Goal: Task Accomplishment & Management: Use online tool/utility

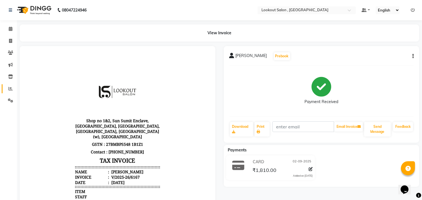
click at [13, 90] on span at bounding box center [11, 89] width 10 height 6
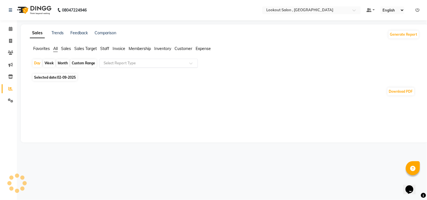
click at [102, 61] on div at bounding box center [149, 64] width 98 height 6
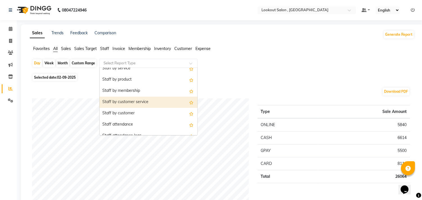
scroll to position [187, 0]
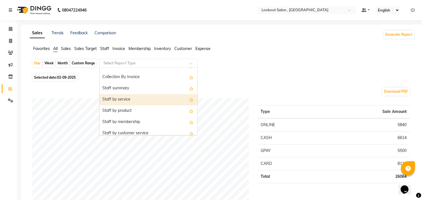
click at [130, 99] on div "Staff by service" at bounding box center [149, 99] width 98 height 11
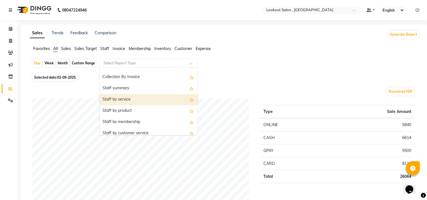
select select "full_report"
select select "csv"
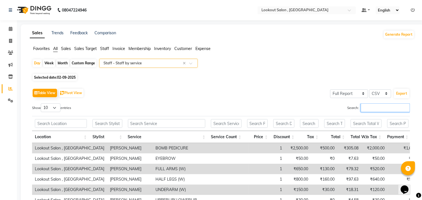
click at [361, 109] on input "Search:" at bounding box center [385, 108] width 49 height 9
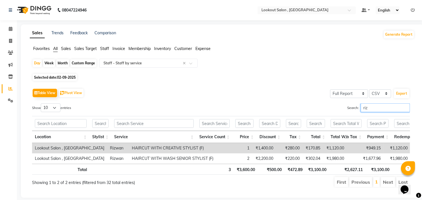
type input "riz"
click at [0, 112] on div "Calendar Invoice Clients Marketing Inventory Reports Settings Completed InProgr…" at bounding box center [38, 107] width 76 height 182
drag, startPoint x: 4, startPoint y: 113, endPoint x: 7, endPoint y: 138, distance: 26.2
click at [6, 113] on div "Calendar Invoice Clients Marketing Inventory Reports Settings Completed InProgr…" at bounding box center [38, 107] width 76 height 182
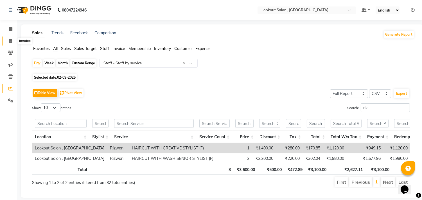
click at [10, 41] on icon at bounding box center [10, 41] width 3 height 4
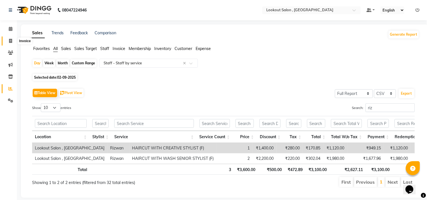
select select "service"
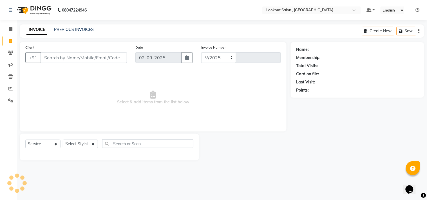
select select "151"
type input "6168"
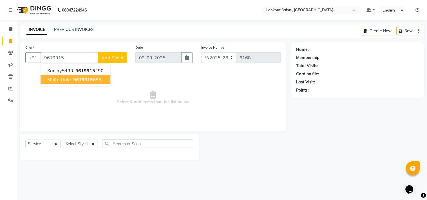
click at [100, 78] on button "maitri gala 9619915 685" at bounding box center [76, 79] width 70 height 9
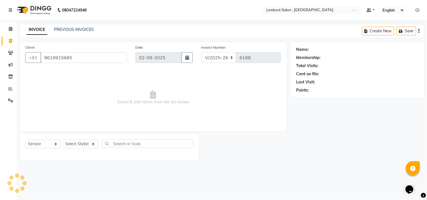
type input "9619915685"
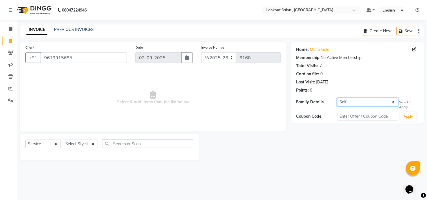
click at [368, 100] on select "Self [PERSON_NAME]" at bounding box center [367, 102] width 61 height 9
select select "430116"
click at [337, 98] on select "Self [PERSON_NAME]" at bounding box center [367, 102] width 61 height 9
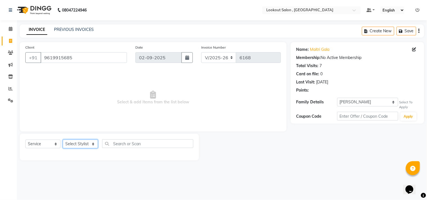
click at [78, 147] on select "Select Stylist [PERSON_NAME] [PERSON_NAME] [PERSON_NAME] [PERSON_NAME] kuldeep …" at bounding box center [80, 144] width 35 height 9
select select "11497"
click at [63, 140] on select "Select Stylist [PERSON_NAME] [PERSON_NAME] [PERSON_NAME] [PERSON_NAME] kuldeep …" at bounding box center [80, 144] width 35 height 9
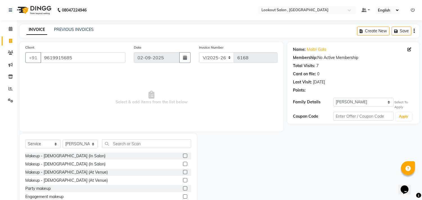
click at [120, 136] on div "Select Service Product Membership Package Voucher Prepaid Gift Card Select Styl…" at bounding box center [108, 175] width 177 height 83
click at [127, 144] on input "text" at bounding box center [146, 144] width 89 height 9
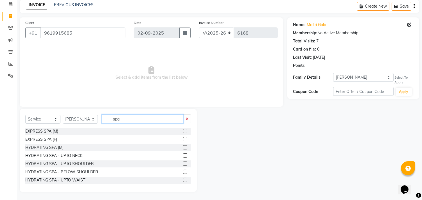
type input "spa"
click at [183, 171] on label at bounding box center [185, 172] width 4 height 4
click at [183, 171] on input "checkbox" at bounding box center [185, 173] width 4 height 4
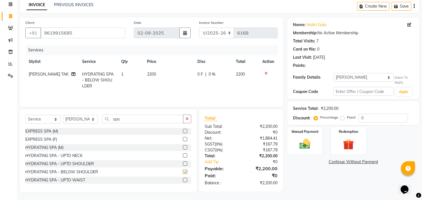
checkbox input "false"
click at [149, 86] on td "2200" at bounding box center [169, 80] width 50 height 24
select select "11497"
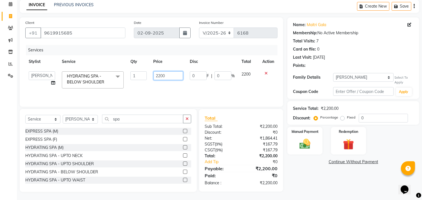
click at [159, 73] on input "2200" at bounding box center [169, 75] width 30 height 9
type input "2500"
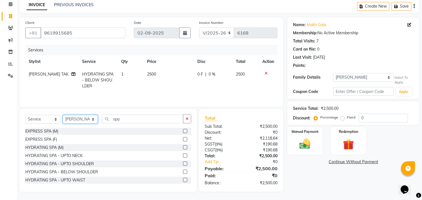
click at [90, 121] on select "Select Stylist [PERSON_NAME] [PERSON_NAME] [PERSON_NAME] [PERSON_NAME] kuldeep …" at bounding box center [80, 119] width 35 height 9
select select "4387"
click at [63, 115] on select "Select Stylist [PERSON_NAME] [PERSON_NAME] [PERSON_NAME] [PERSON_NAME] kuldeep …" at bounding box center [80, 119] width 35 height 9
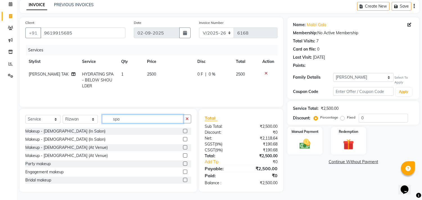
drag, startPoint x: 125, startPoint y: 121, endPoint x: 108, endPoint y: 121, distance: 16.6
click at [108, 121] on input "spa" at bounding box center [142, 119] width 81 height 9
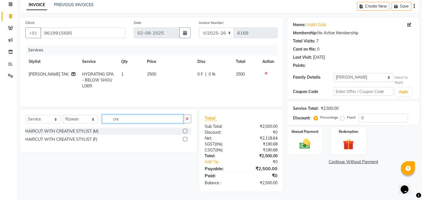
type input "cre"
click at [183, 130] on label at bounding box center [185, 131] width 4 height 4
click at [183, 130] on input "checkbox" at bounding box center [185, 132] width 4 height 4
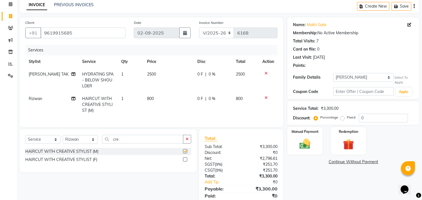
checkbox input "false"
click at [363, 117] on input "0" at bounding box center [383, 118] width 49 height 9
type input "20"
click at [293, 142] on div "Manual Payment" at bounding box center [305, 141] width 37 height 29
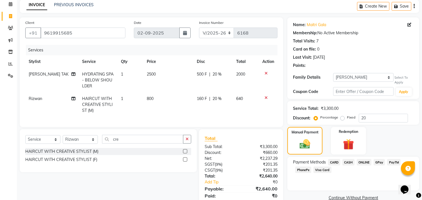
click at [345, 161] on span "CASH" at bounding box center [349, 162] width 12 height 6
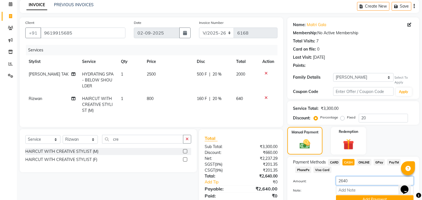
drag, startPoint x: 347, startPoint y: 181, endPoint x: 338, endPoint y: 181, distance: 9.3
click at [338, 181] on input "2640" at bounding box center [375, 181] width 78 height 9
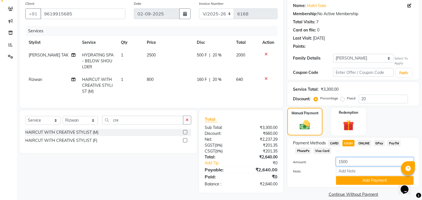
scroll to position [51, 0]
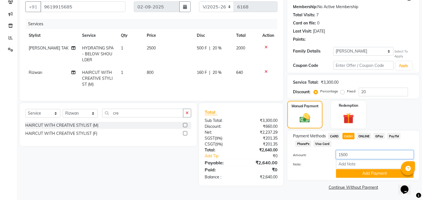
type input "1500"
click at [354, 179] on div "Payment Methods CARD CASH ONLINE GPay PayTM PhonePe Visa Card Amount: 1500 Note…" at bounding box center [354, 156] width 132 height 50
click at [353, 176] on button "Add Payment" at bounding box center [375, 173] width 78 height 9
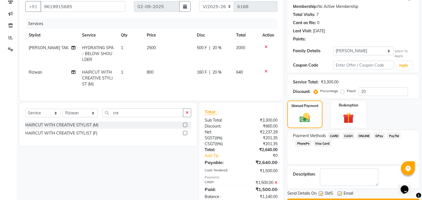
click at [377, 139] on span "GPay" at bounding box center [380, 136] width 12 height 6
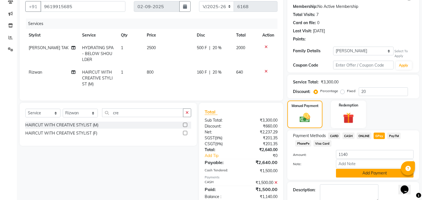
click at [361, 175] on button "Add Payment" at bounding box center [375, 173] width 78 height 9
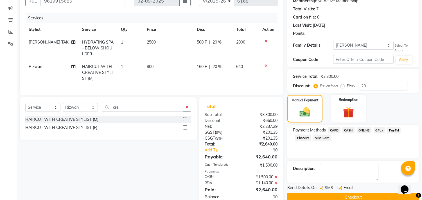
scroll to position [75, 0]
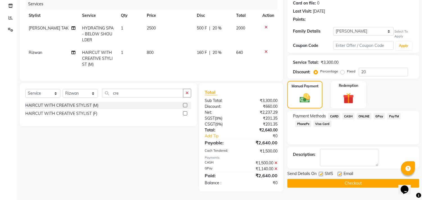
click at [343, 181] on button "Checkout" at bounding box center [354, 183] width 132 height 9
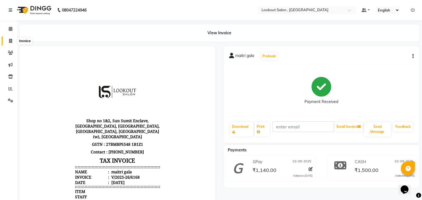
click at [10, 39] on icon at bounding box center [10, 41] width 3 height 4
select select "service"
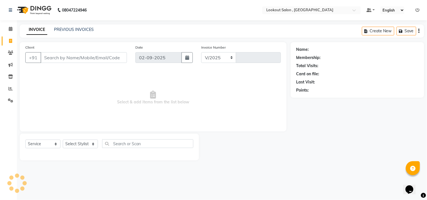
select select "151"
type input "6169"
click at [80, 30] on link "PREVIOUS INVOICES" at bounding box center [74, 29] width 40 height 5
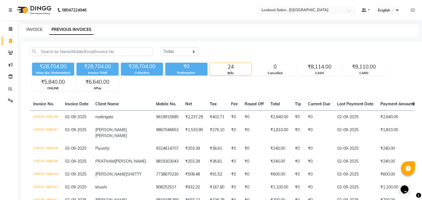
click at [39, 30] on link "INVOICE" at bounding box center [34, 29] width 16 height 5
select select "151"
select select "service"
